Goal: Transaction & Acquisition: Purchase product/service

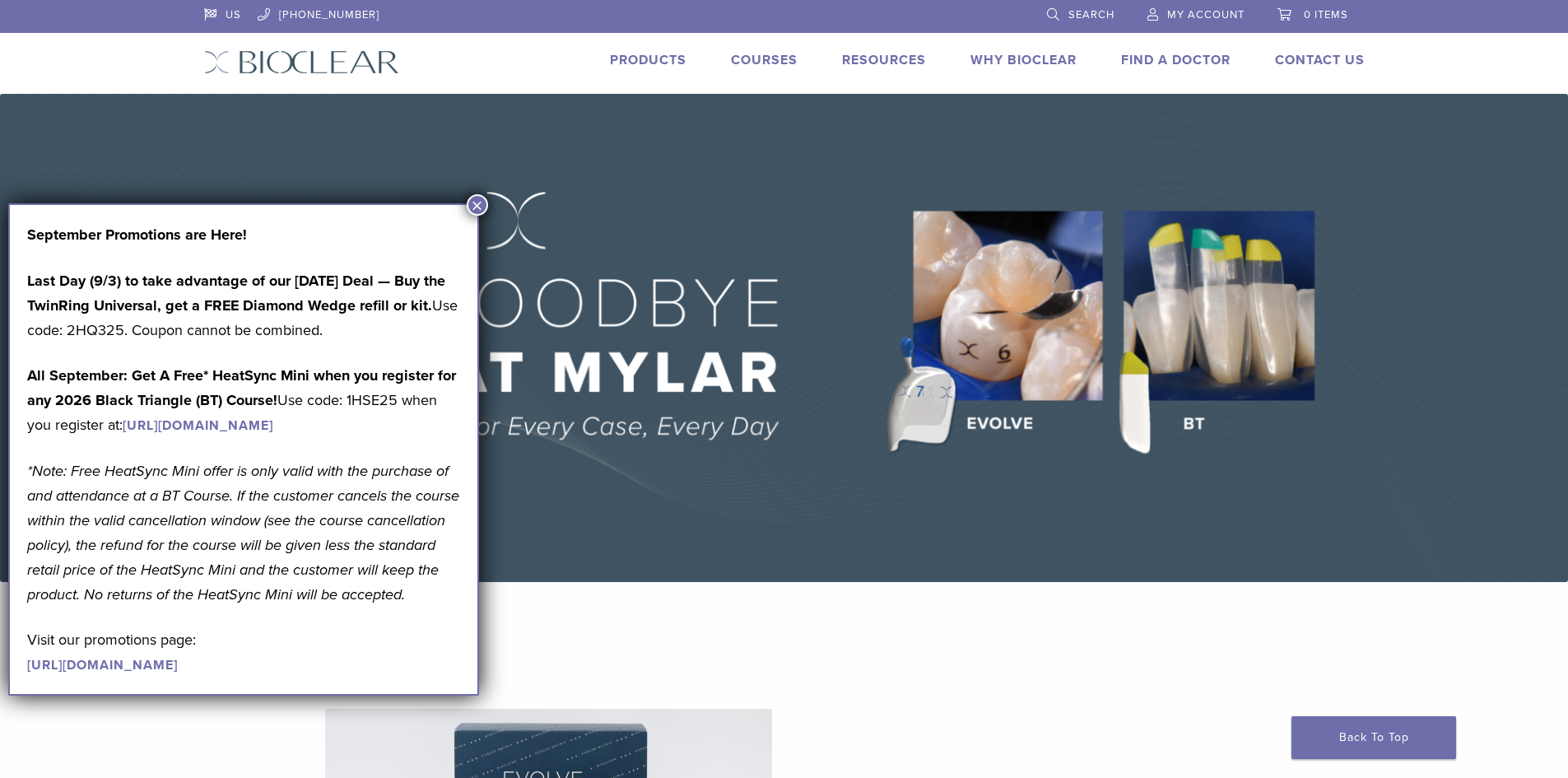
click at [474, 200] on button "×" at bounding box center [477, 204] width 21 height 21
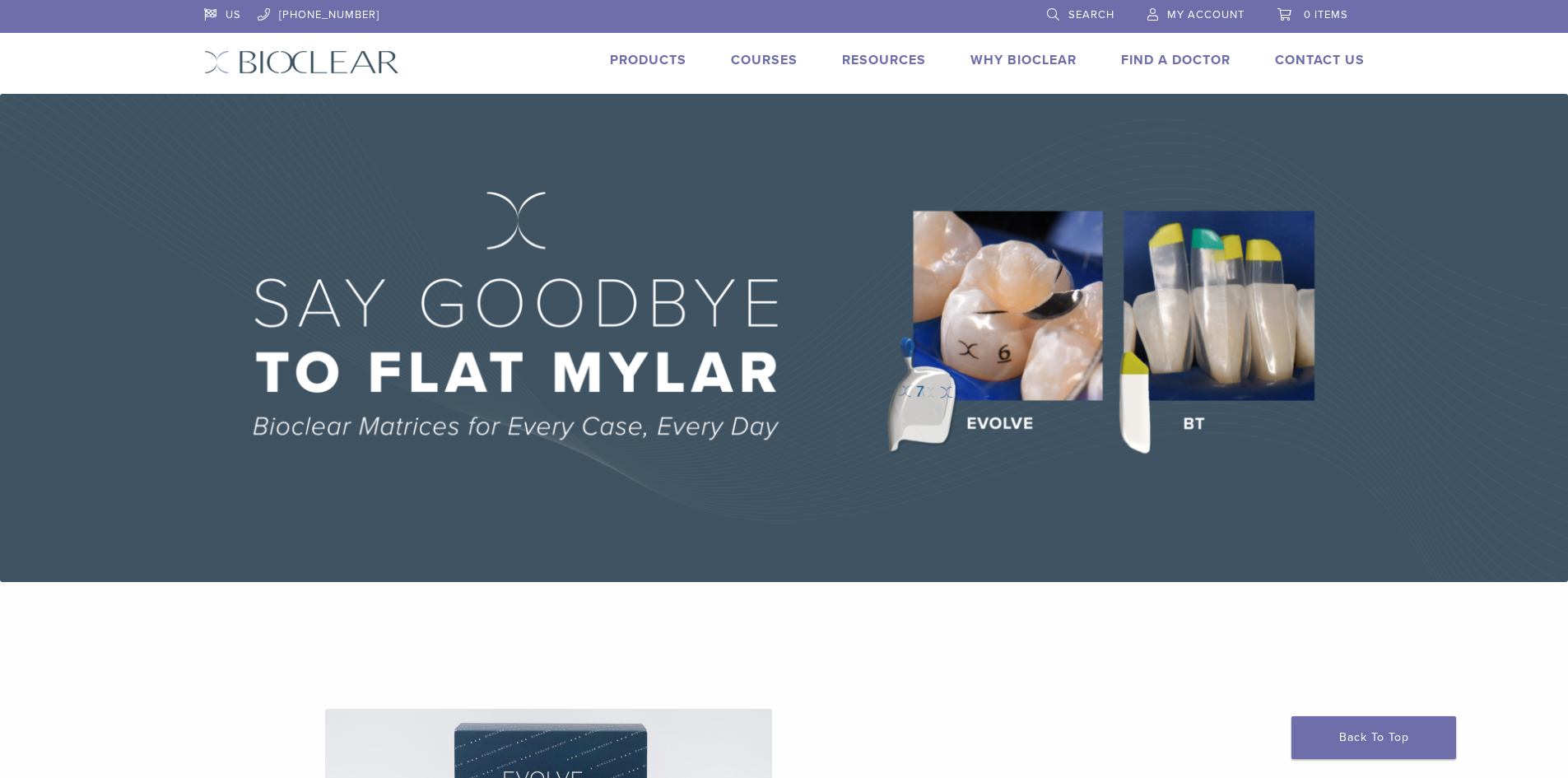
click at [1199, 335] on img at bounding box center [784, 337] width 1568 height 488
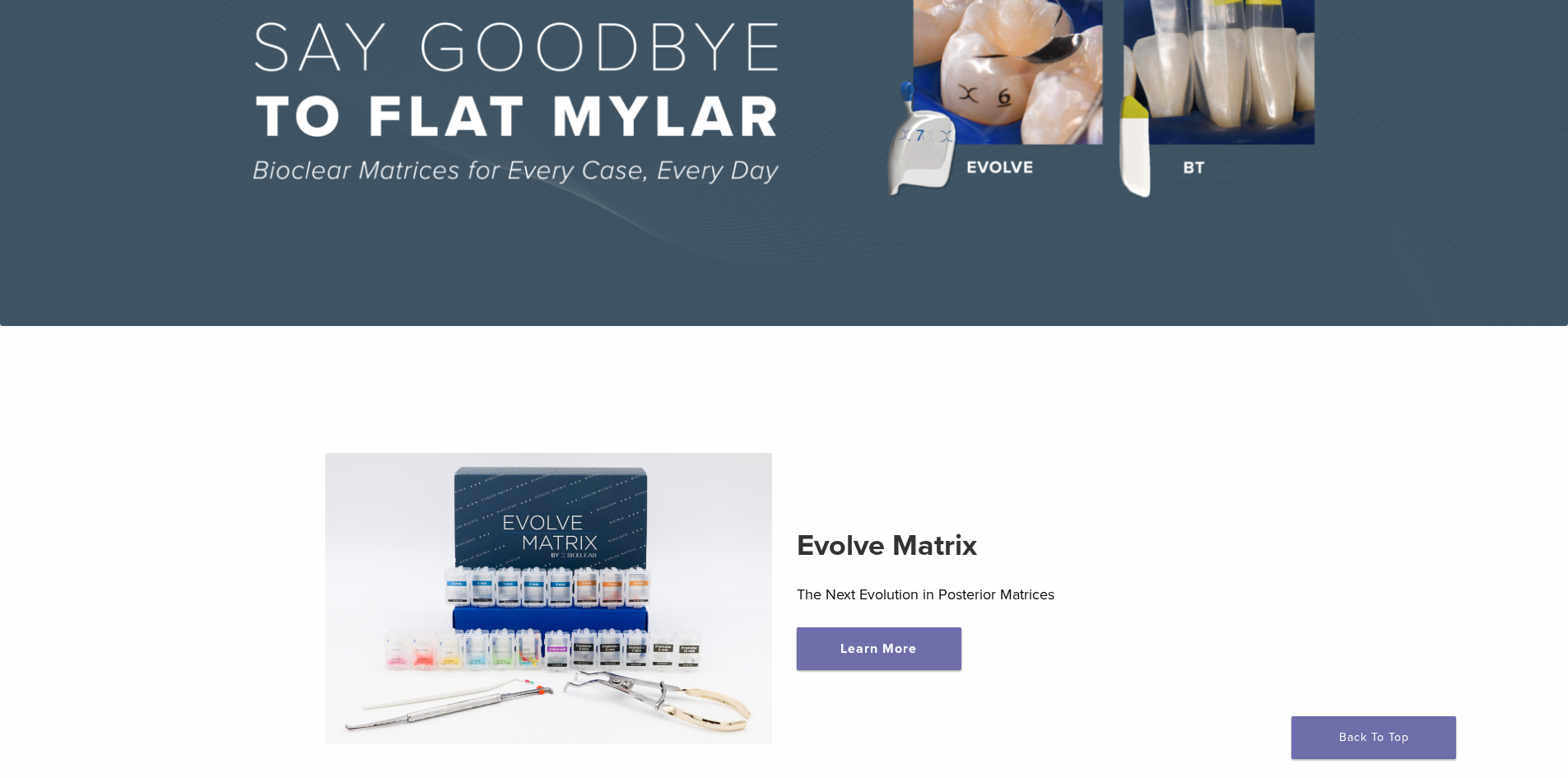
scroll to position [329, 0]
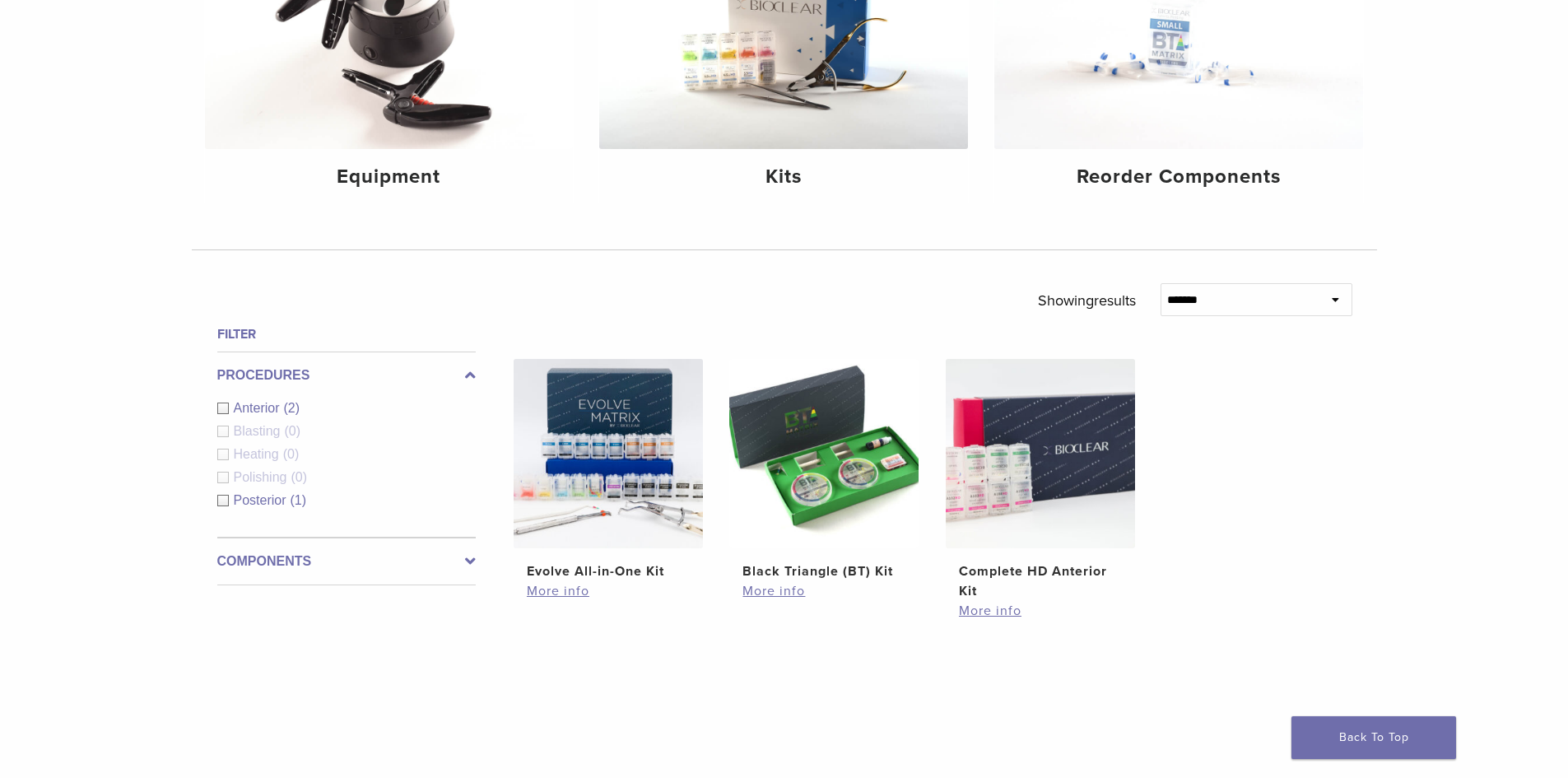
scroll to position [411, 0]
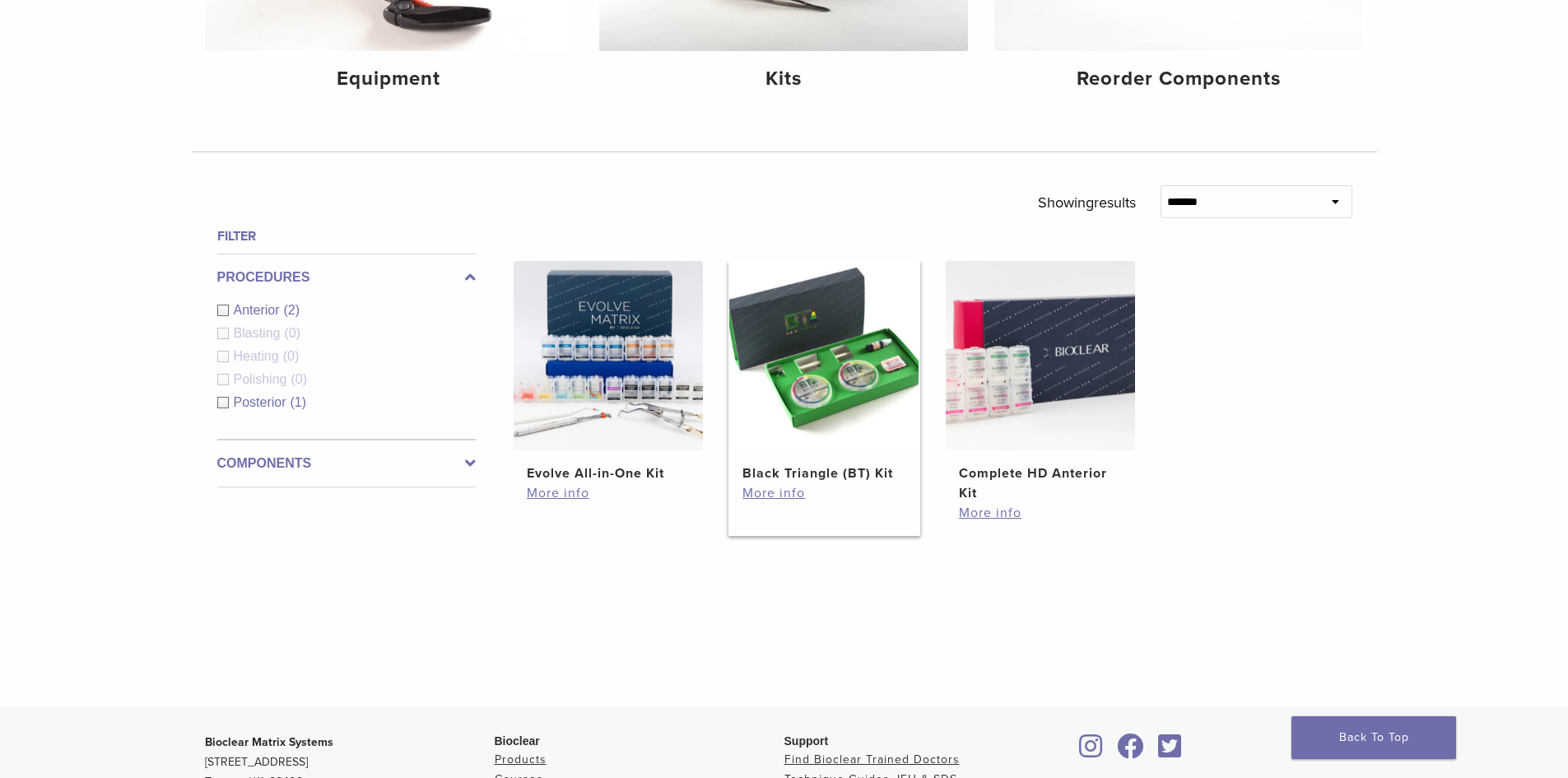
click at [829, 366] on img at bounding box center [824, 355] width 189 height 189
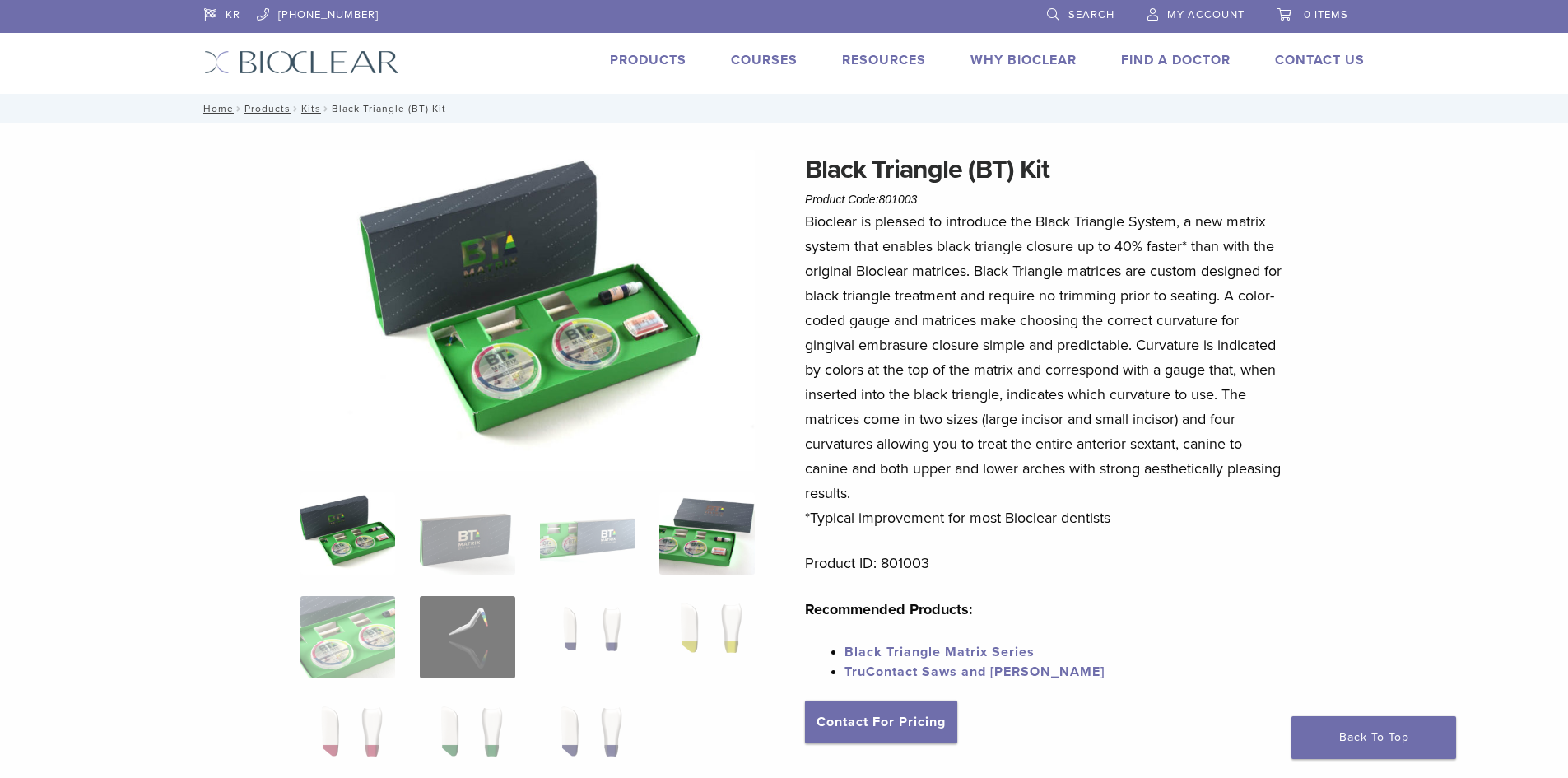
click at [722, 530] on img at bounding box center [706, 533] width 94 height 83
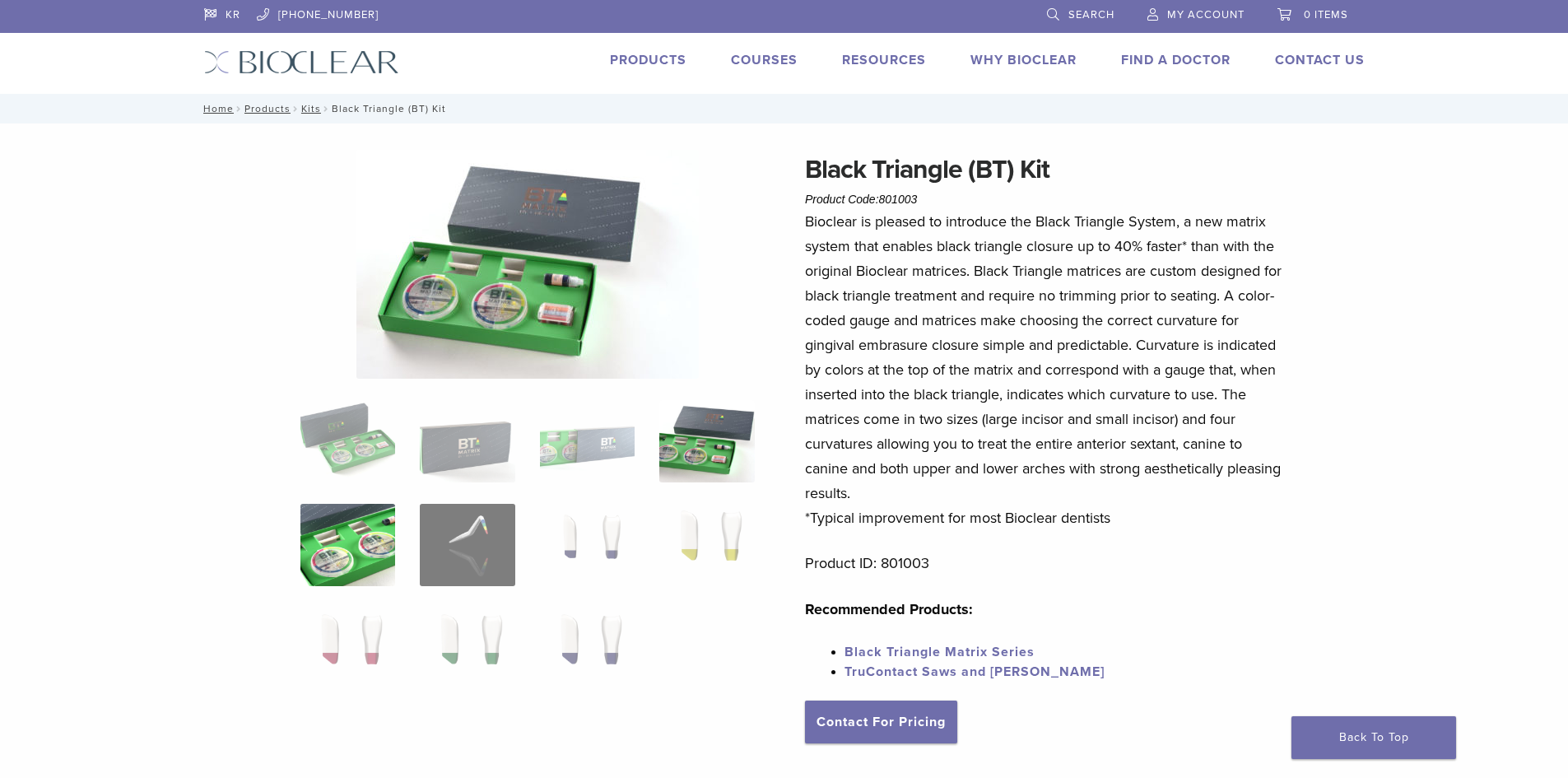
click at [373, 572] on img at bounding box center [347, 545] width 94 height 83
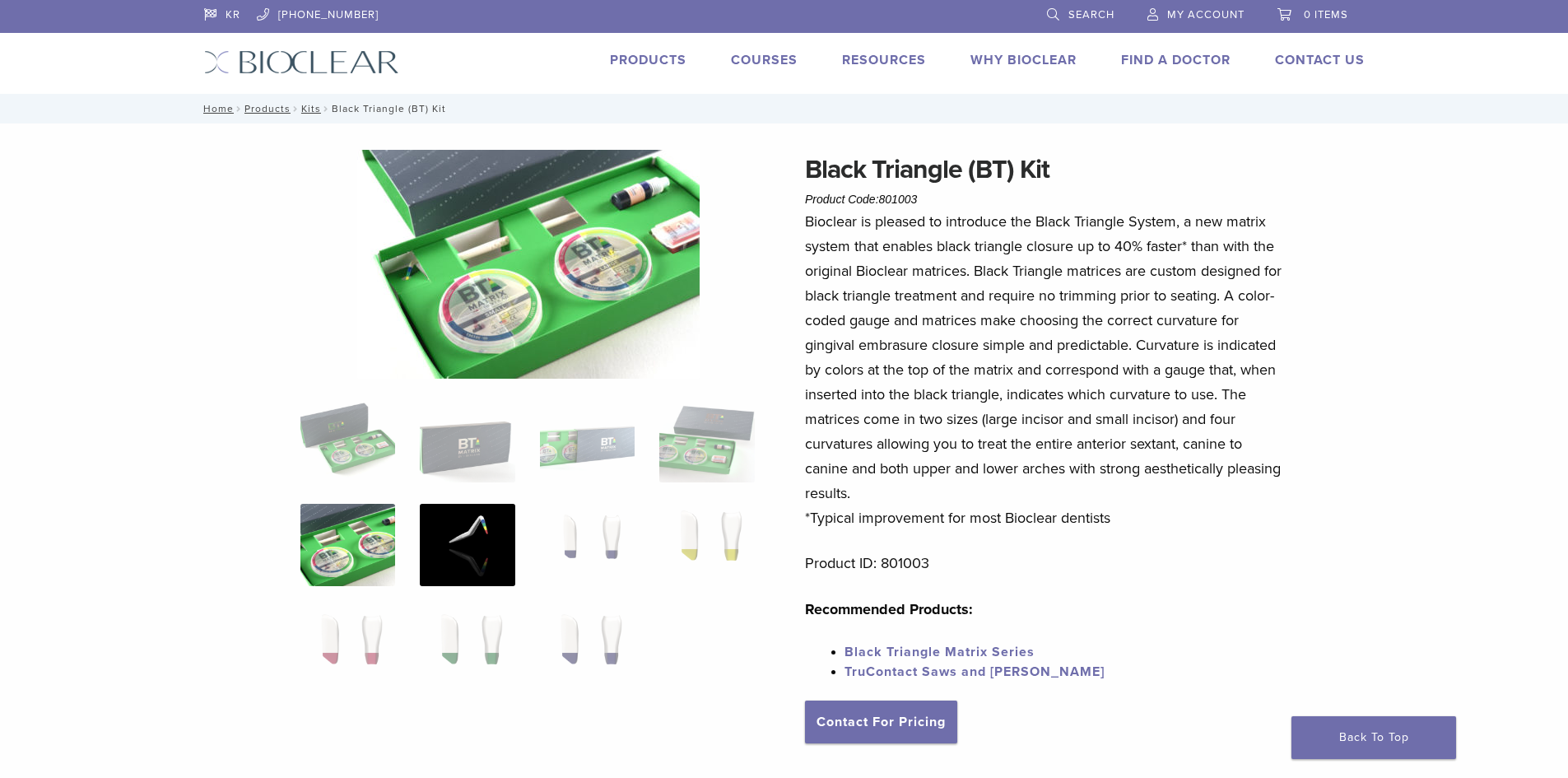
click at [456, 558] on img at bounding box center [466, 545] width 94 height 83
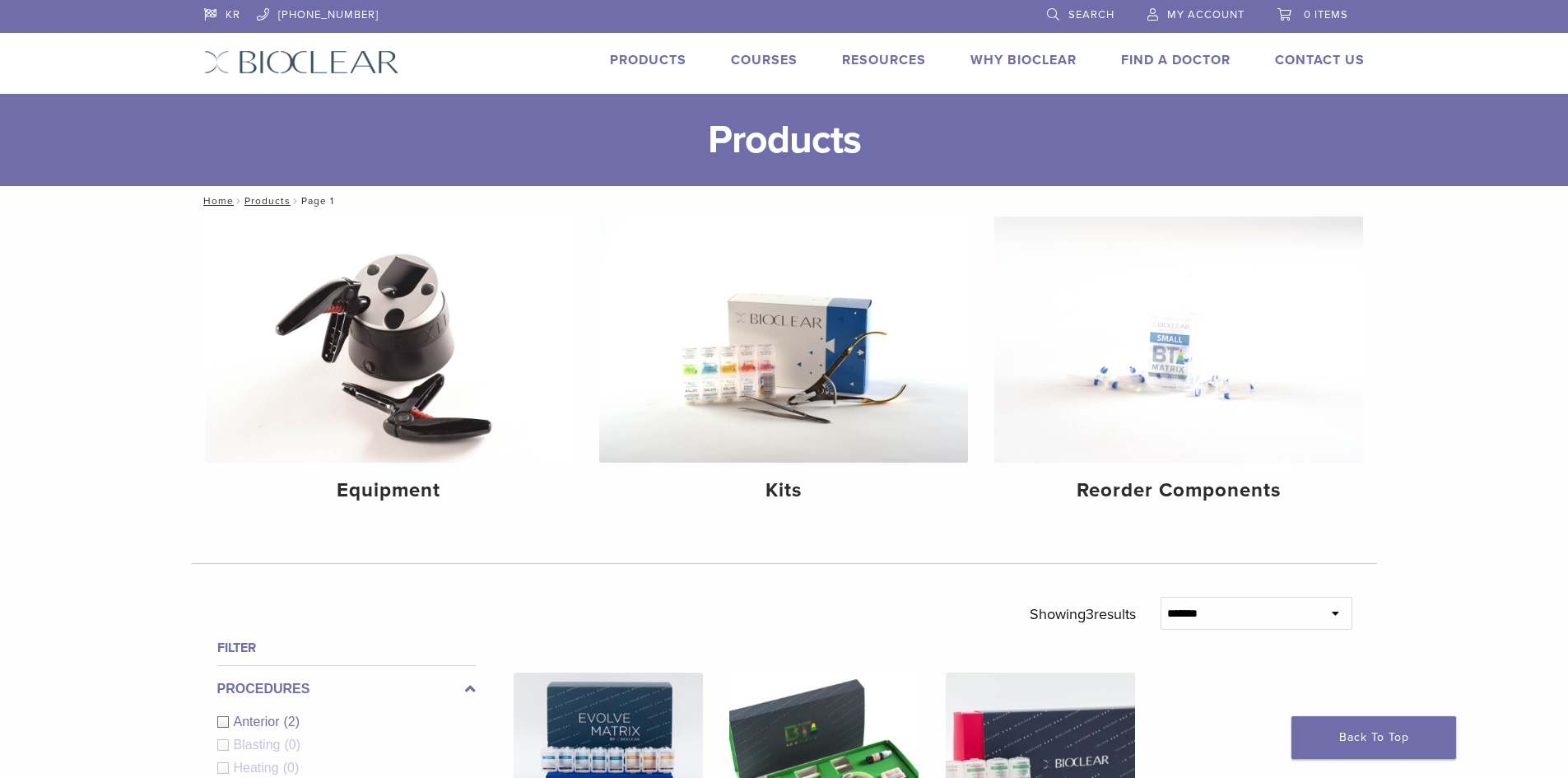
scroll to position [411, 0]
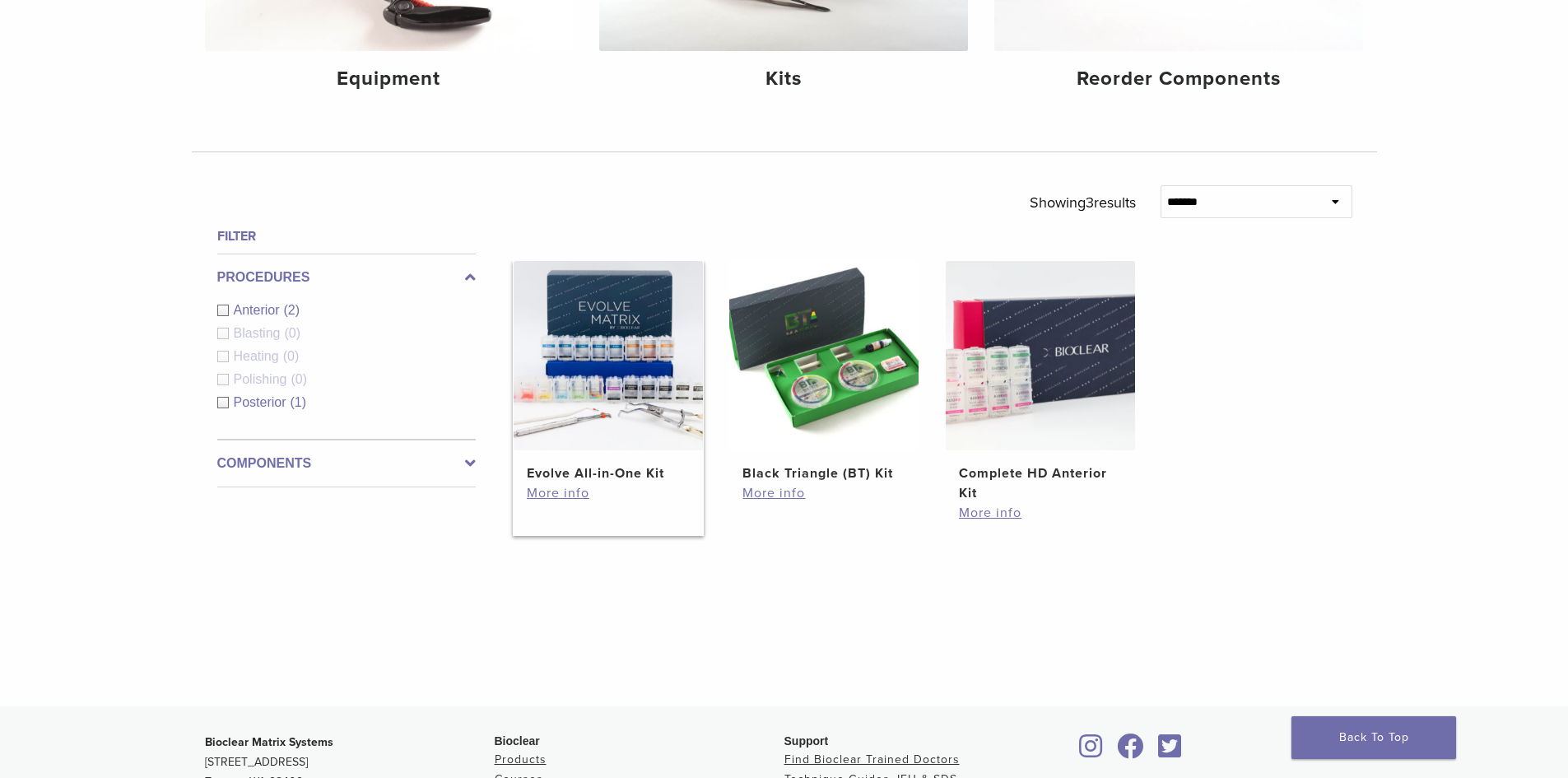
click at [609, 375] on img at bounding box center [608, 355] width 189 height 189
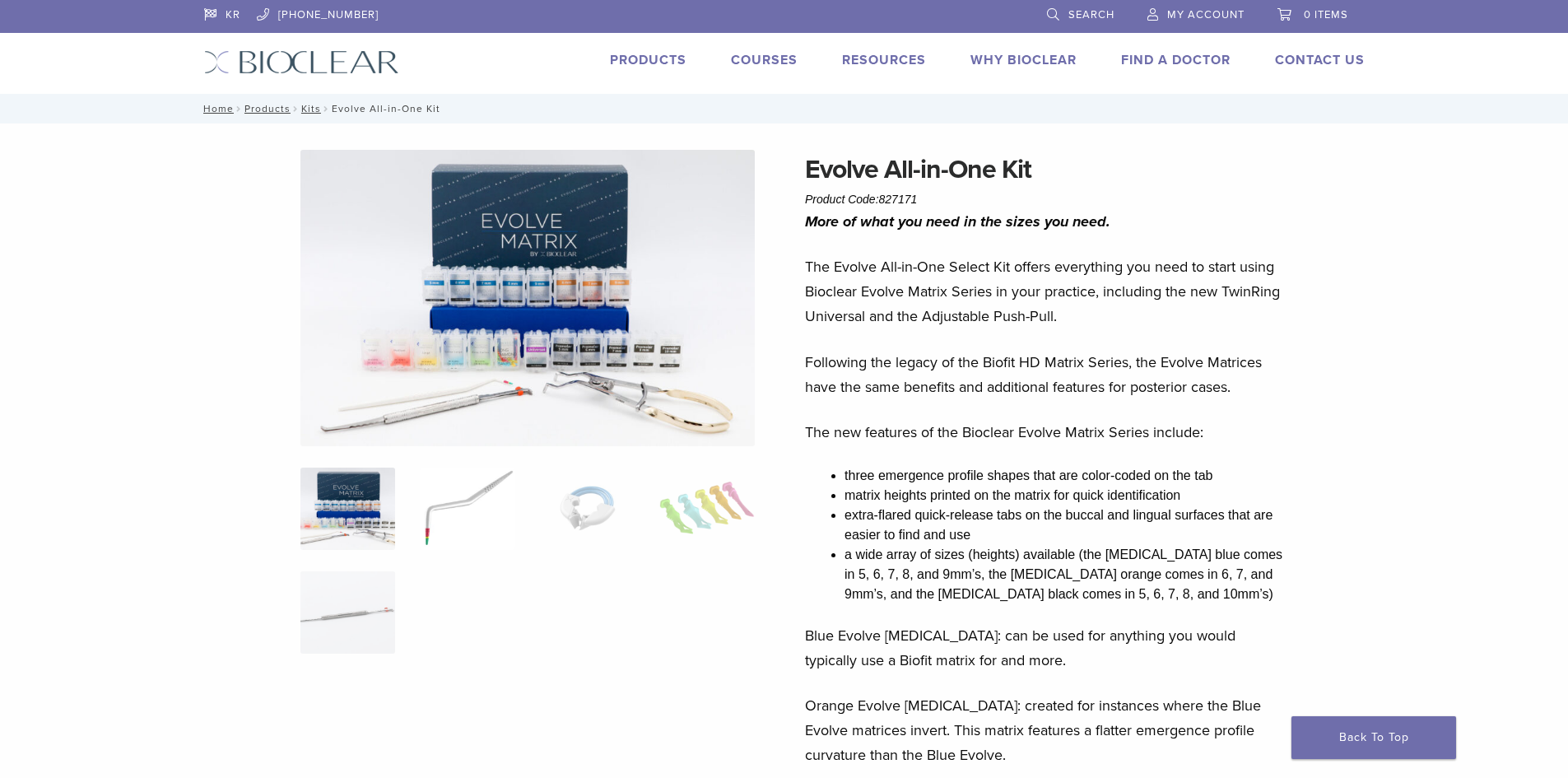
click at [439, 504] on img at bounding box center [466, 508] width 94 height 83
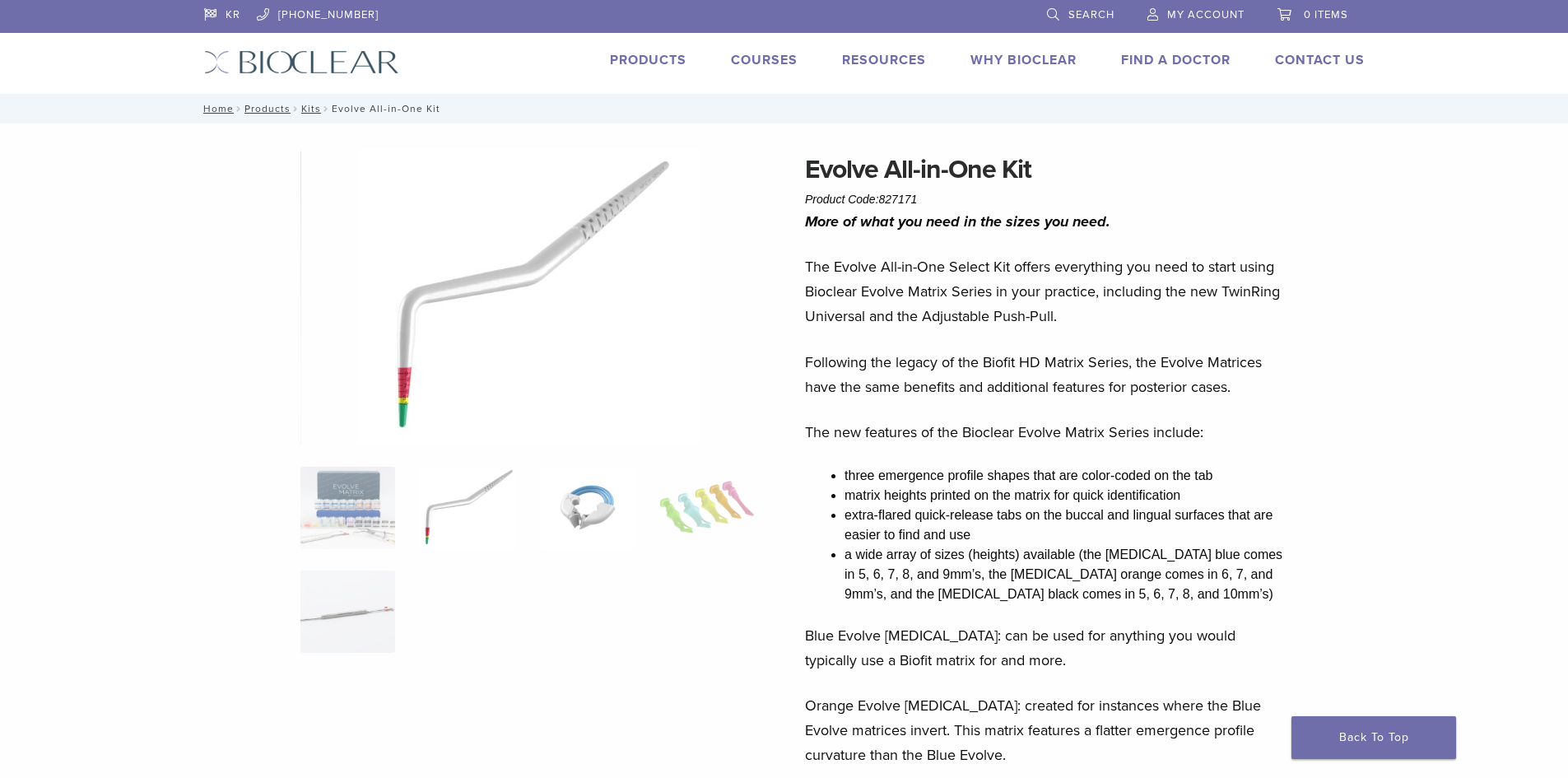
click at [589, 503] on img at bounding box center [587, 507] width 94 height 83
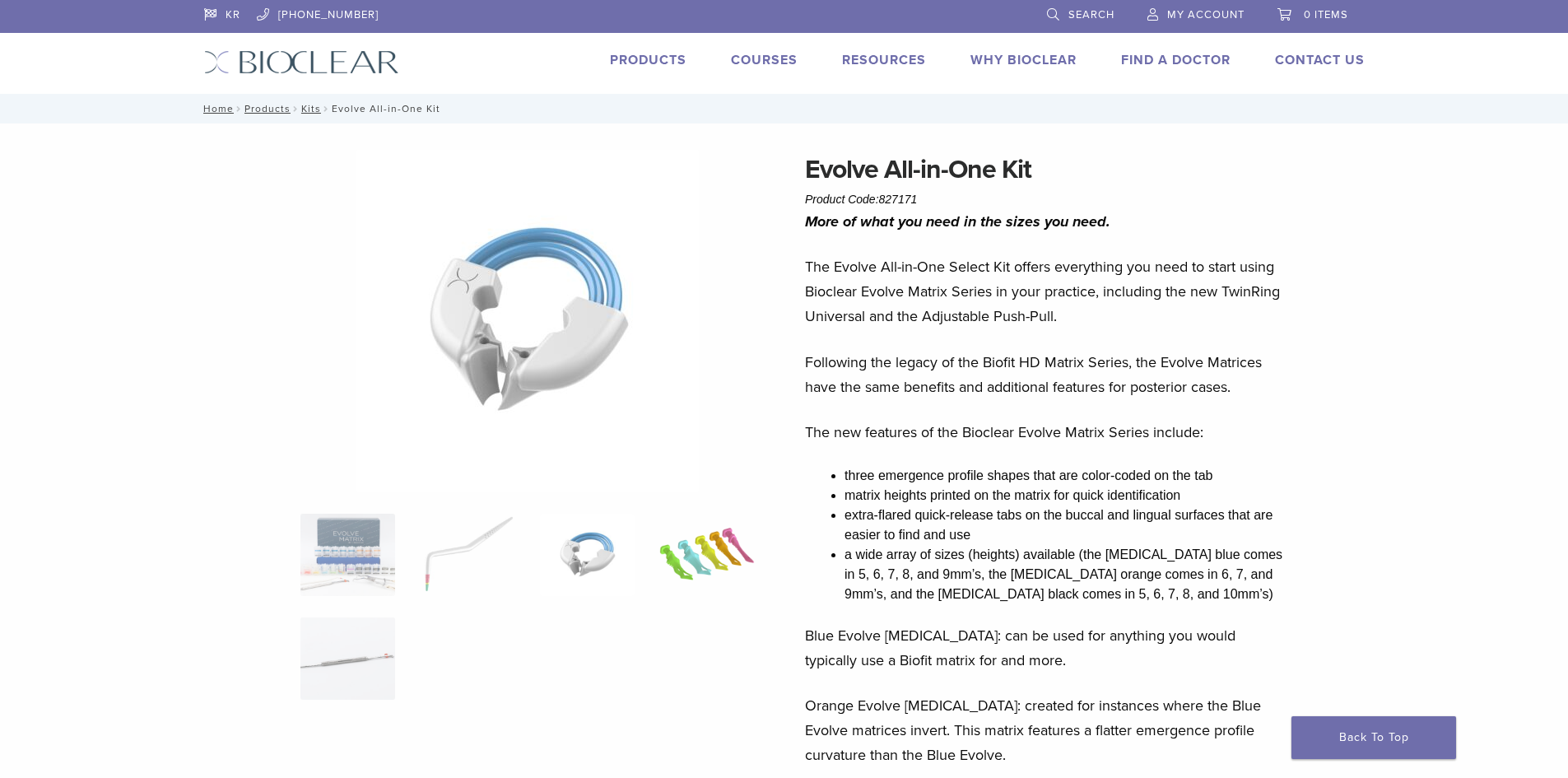
click at [725, 539] on img at bounding box center [706, 554] width 94 height 83
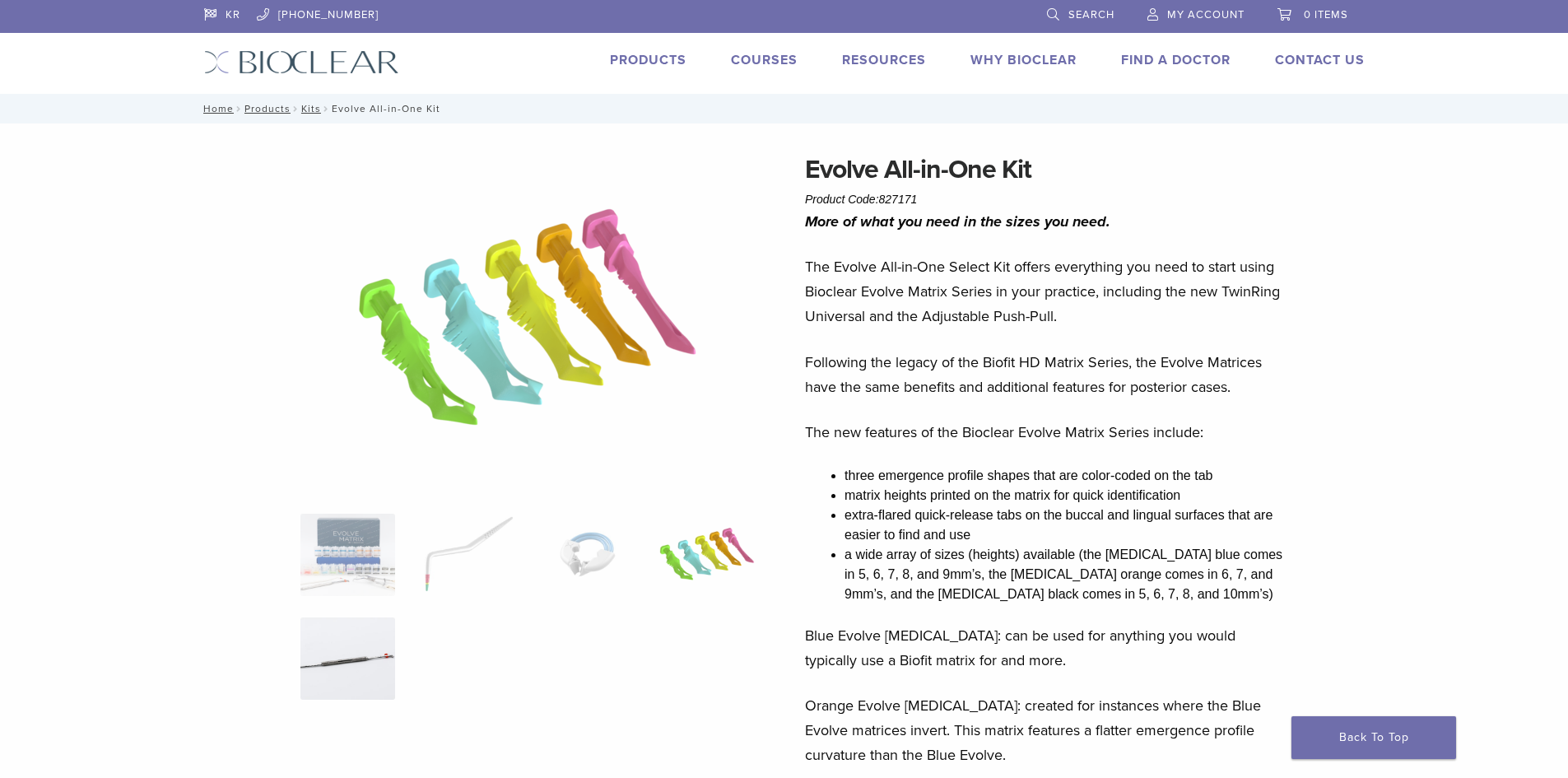
click at [363, 661] on img at bounding box center [347, 658] width 94 height 83
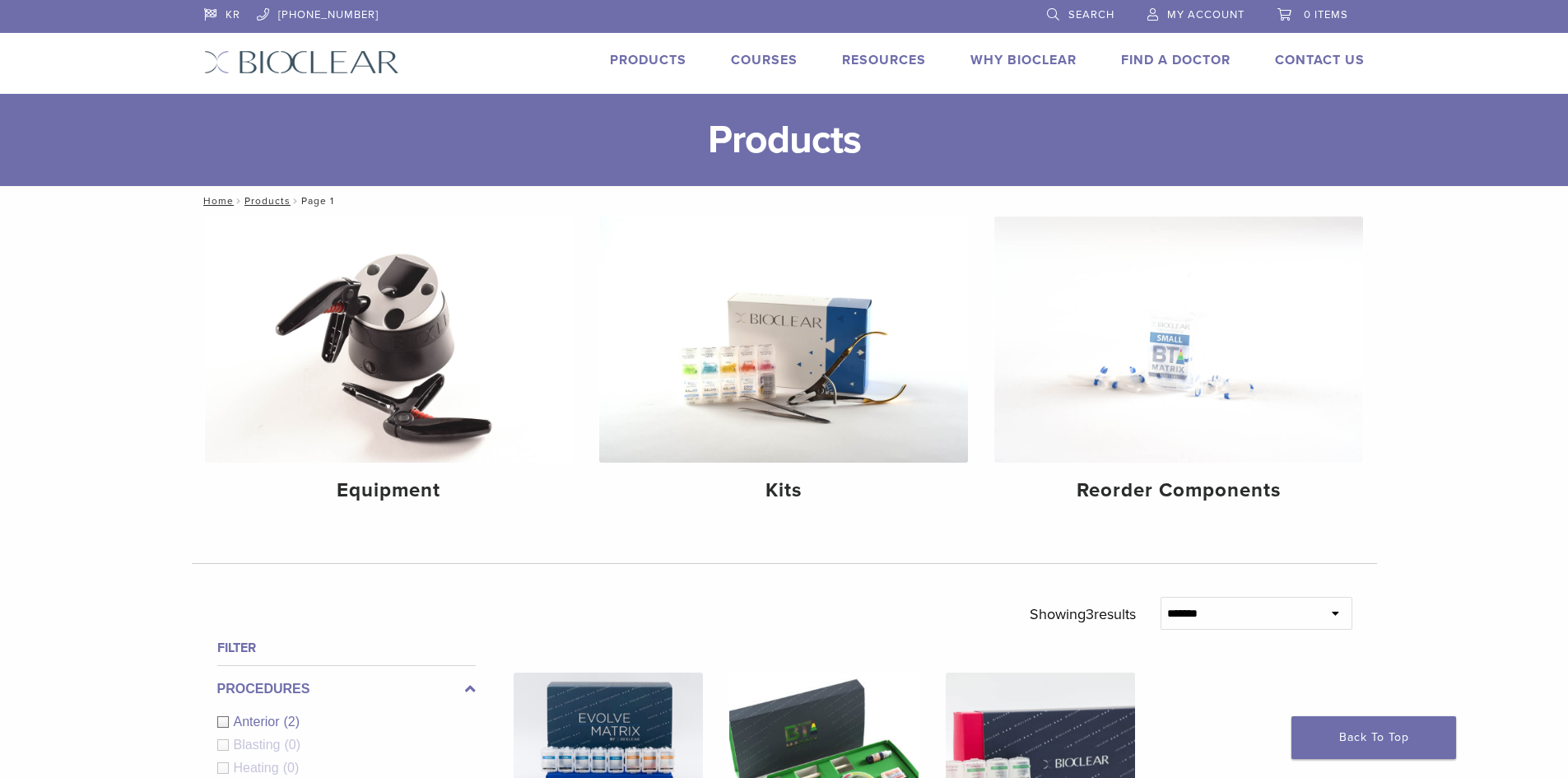
scroll to position [411, 0]
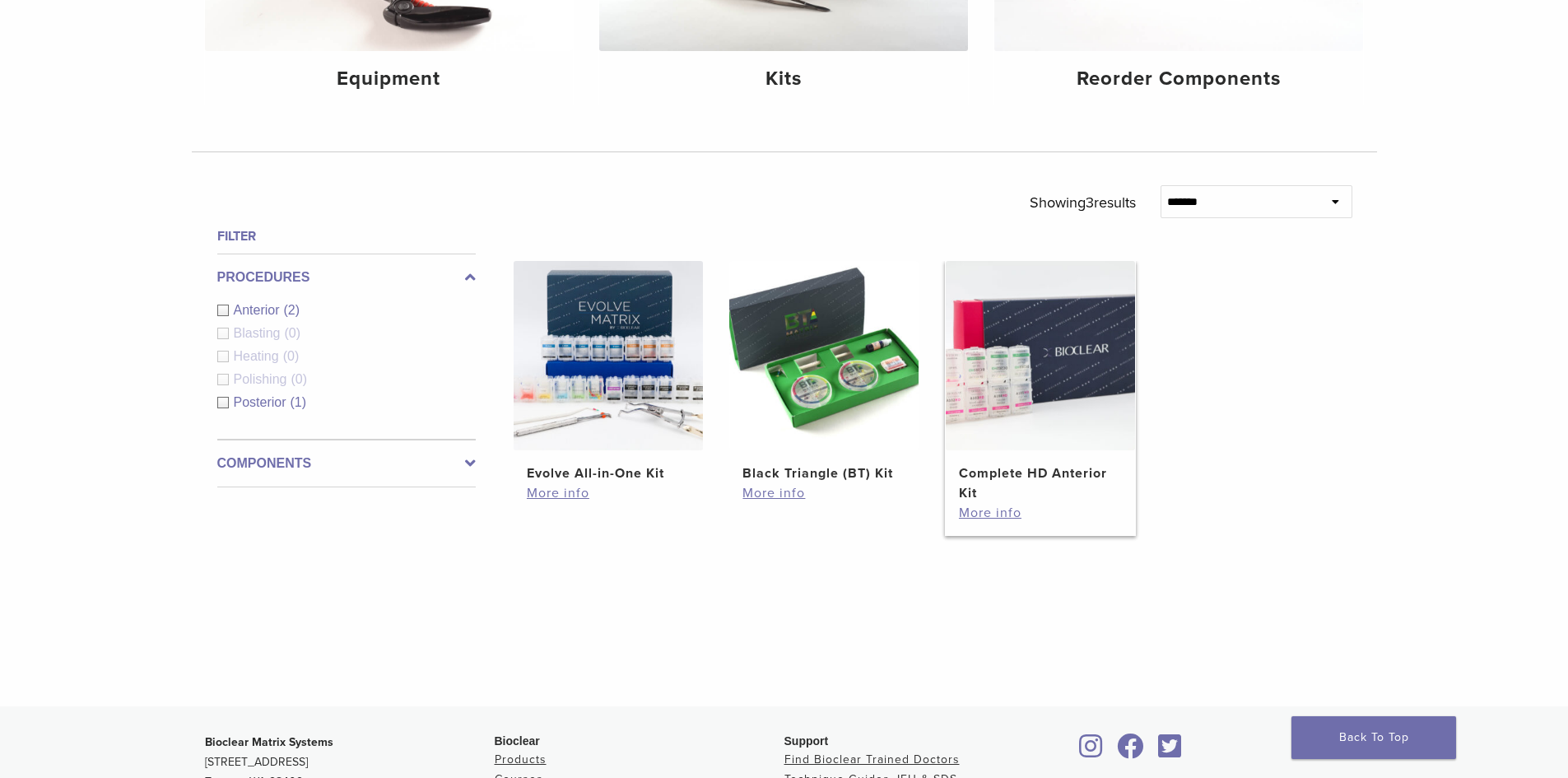
click at [1060, 358] on img at bounding box center [1040, 355] width 189 height 189
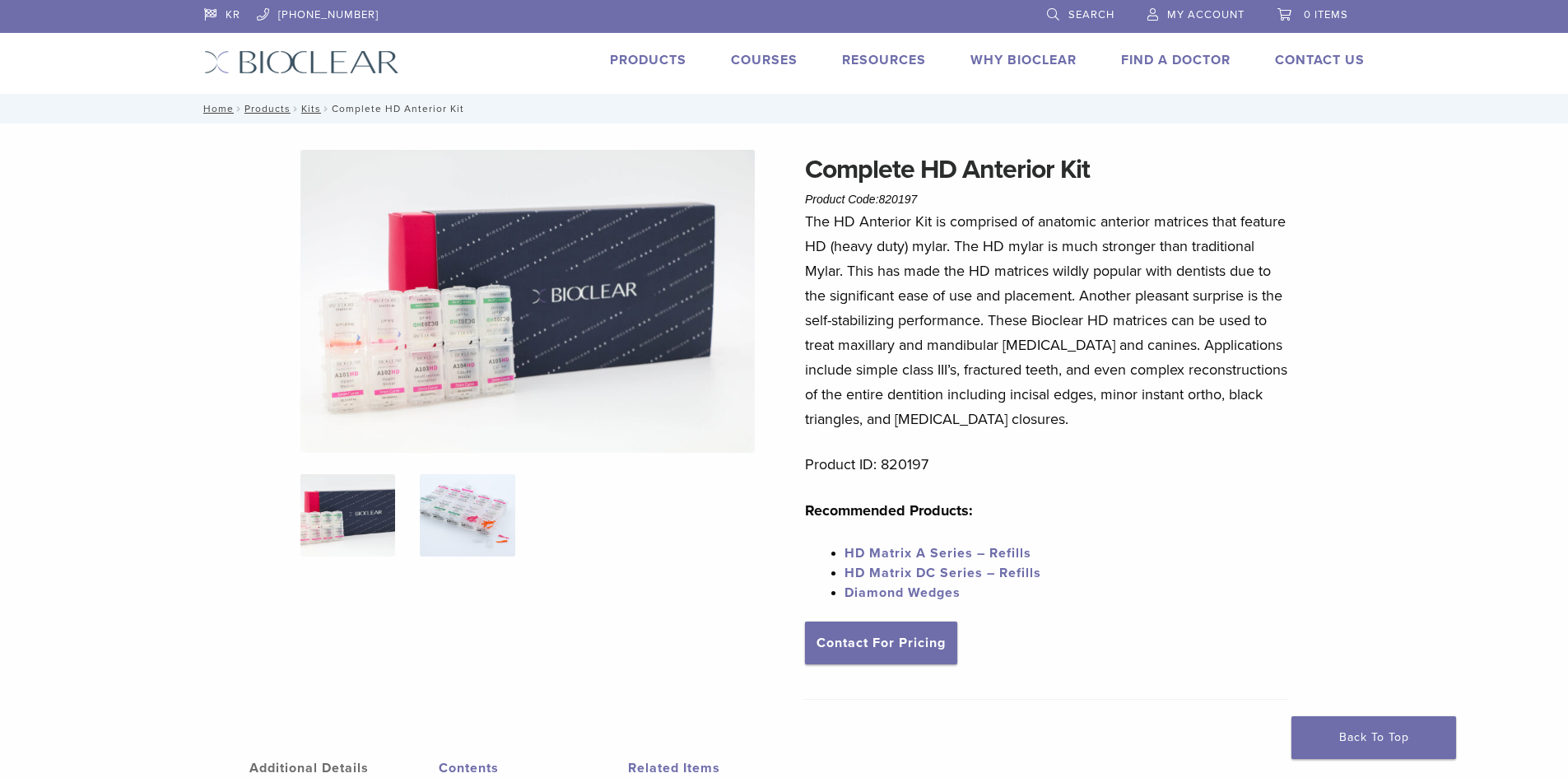
click at [453, 523] on img at bounding box center [466, 515] width 94 height 83
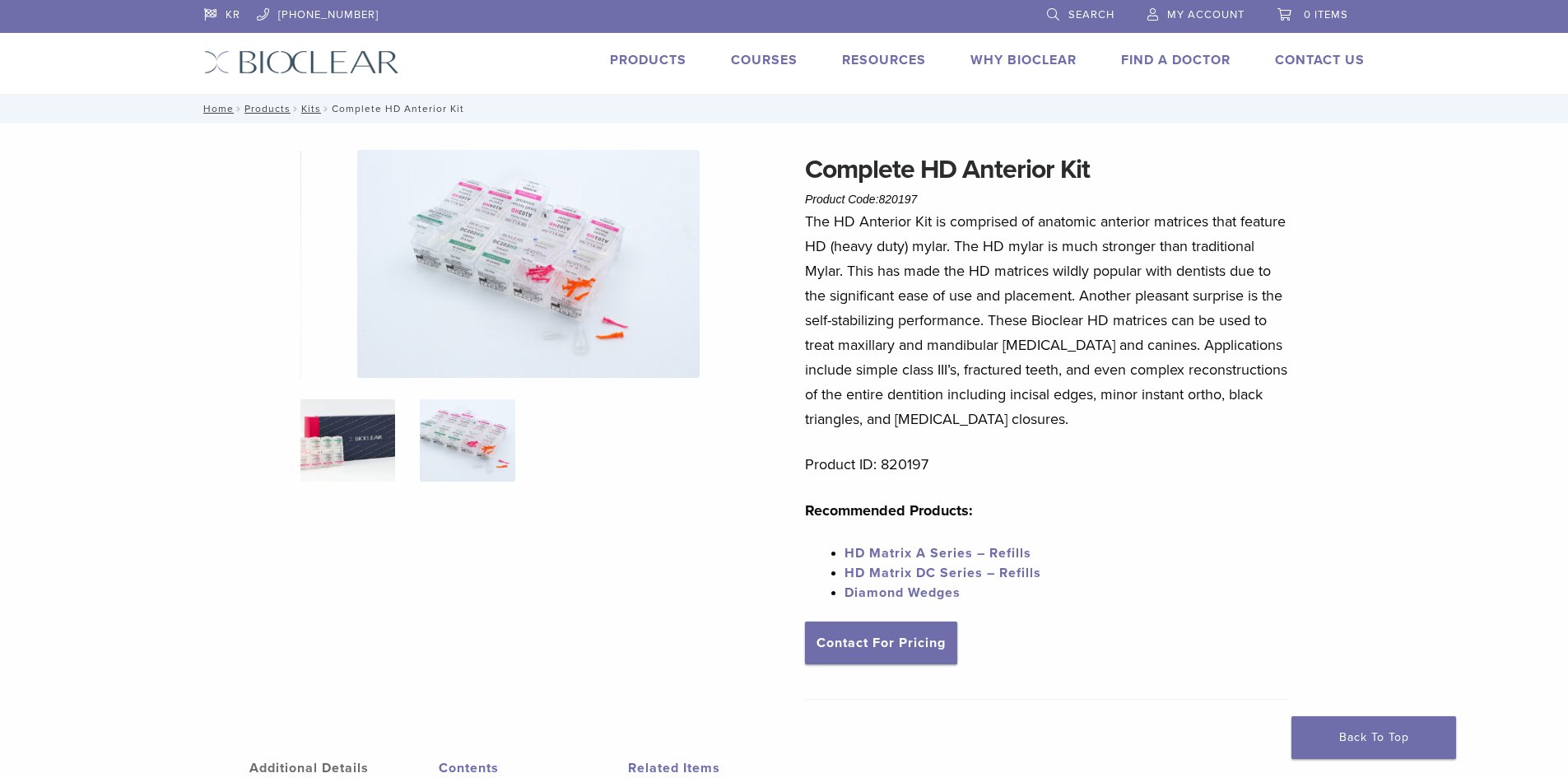
click at [360, 454] on img at bounding box center [347, 440] width 94 height 83
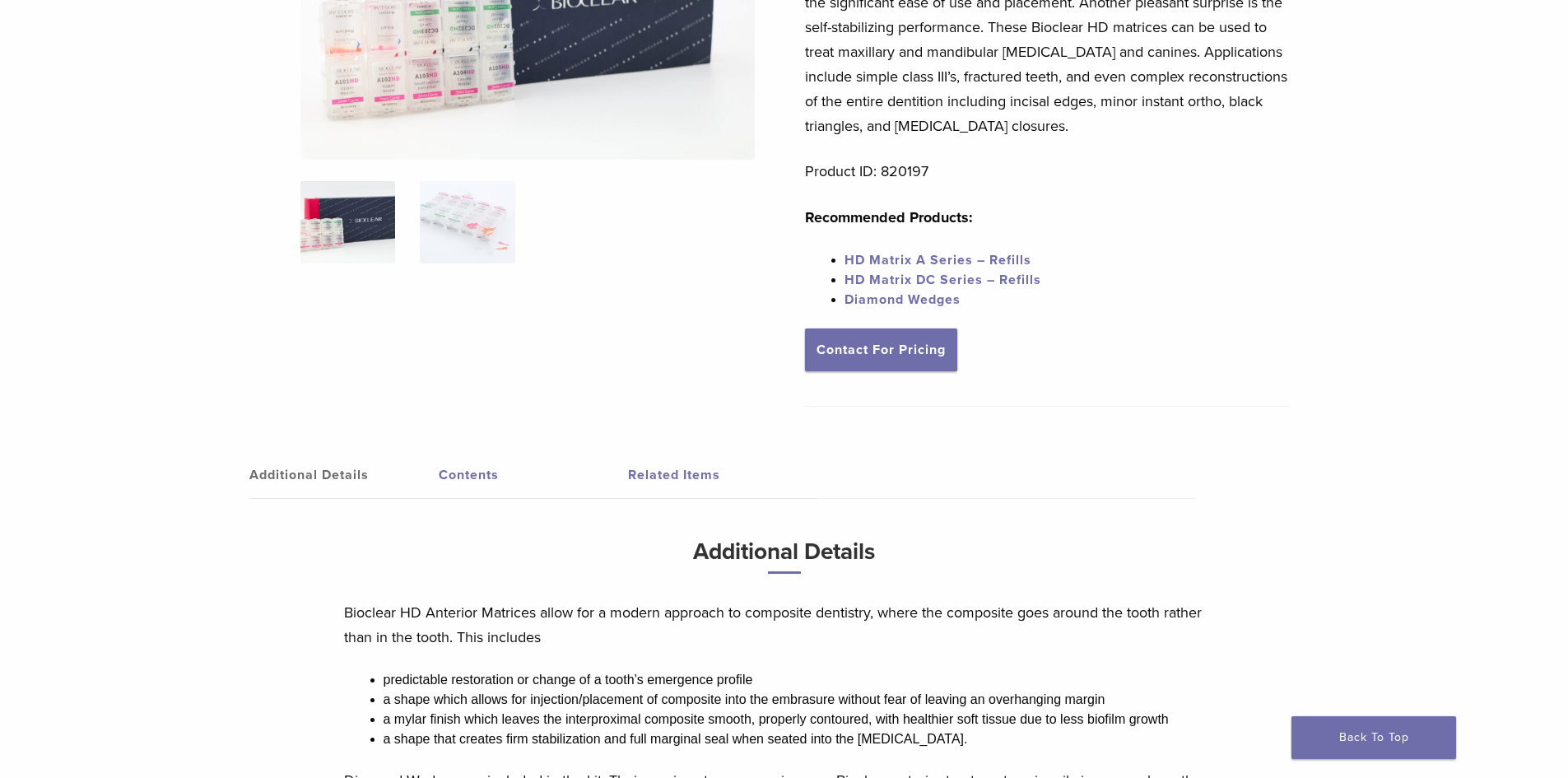
scroll to position [83, 0]
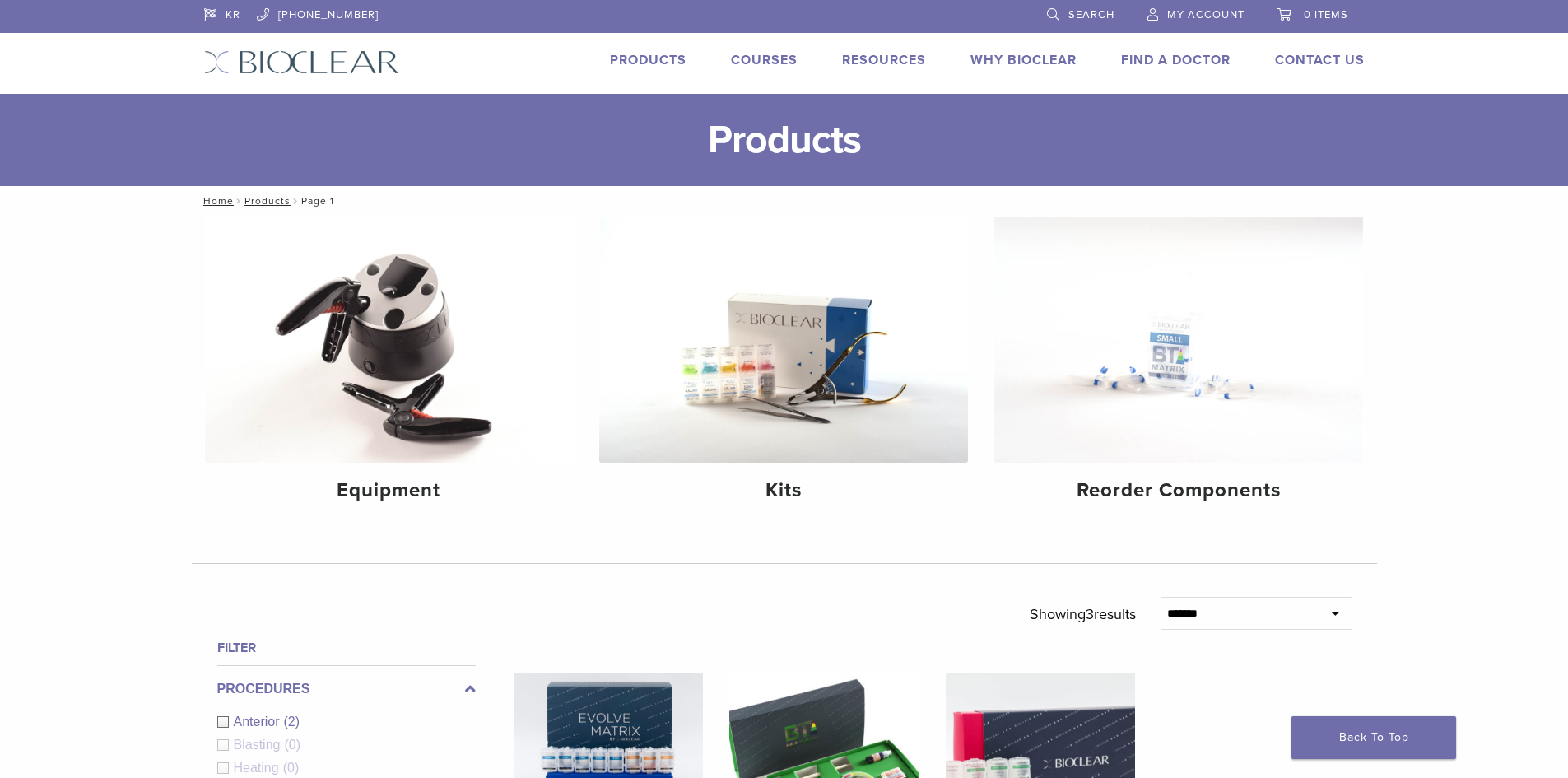
scroll to position [411, 0]
